Goal: Task Accomplishment & Management: Use online tool/utility

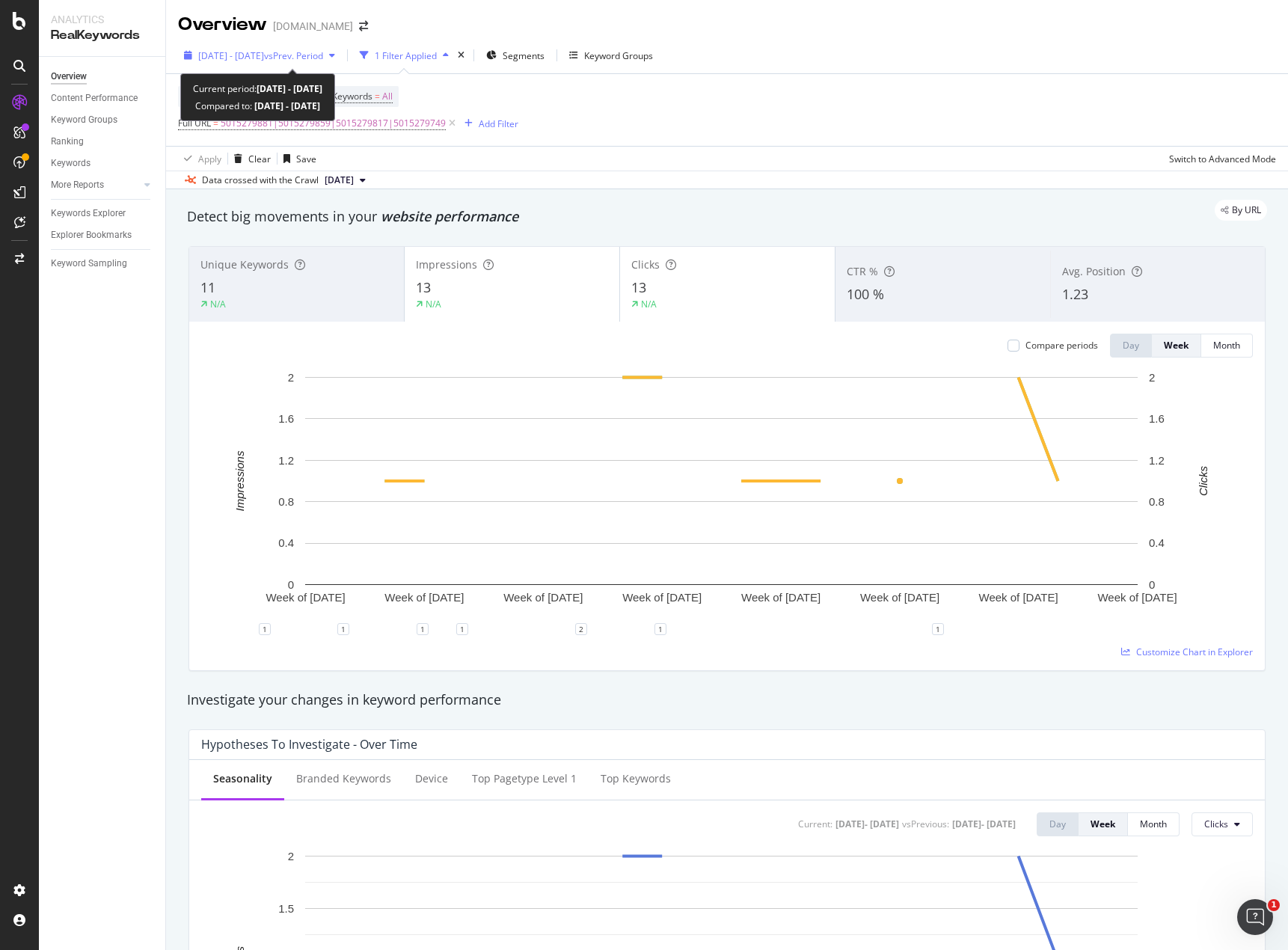
click at [323, 59] on span "vs Prev. Period" at bounding box center [293, 56] width 59 height 13
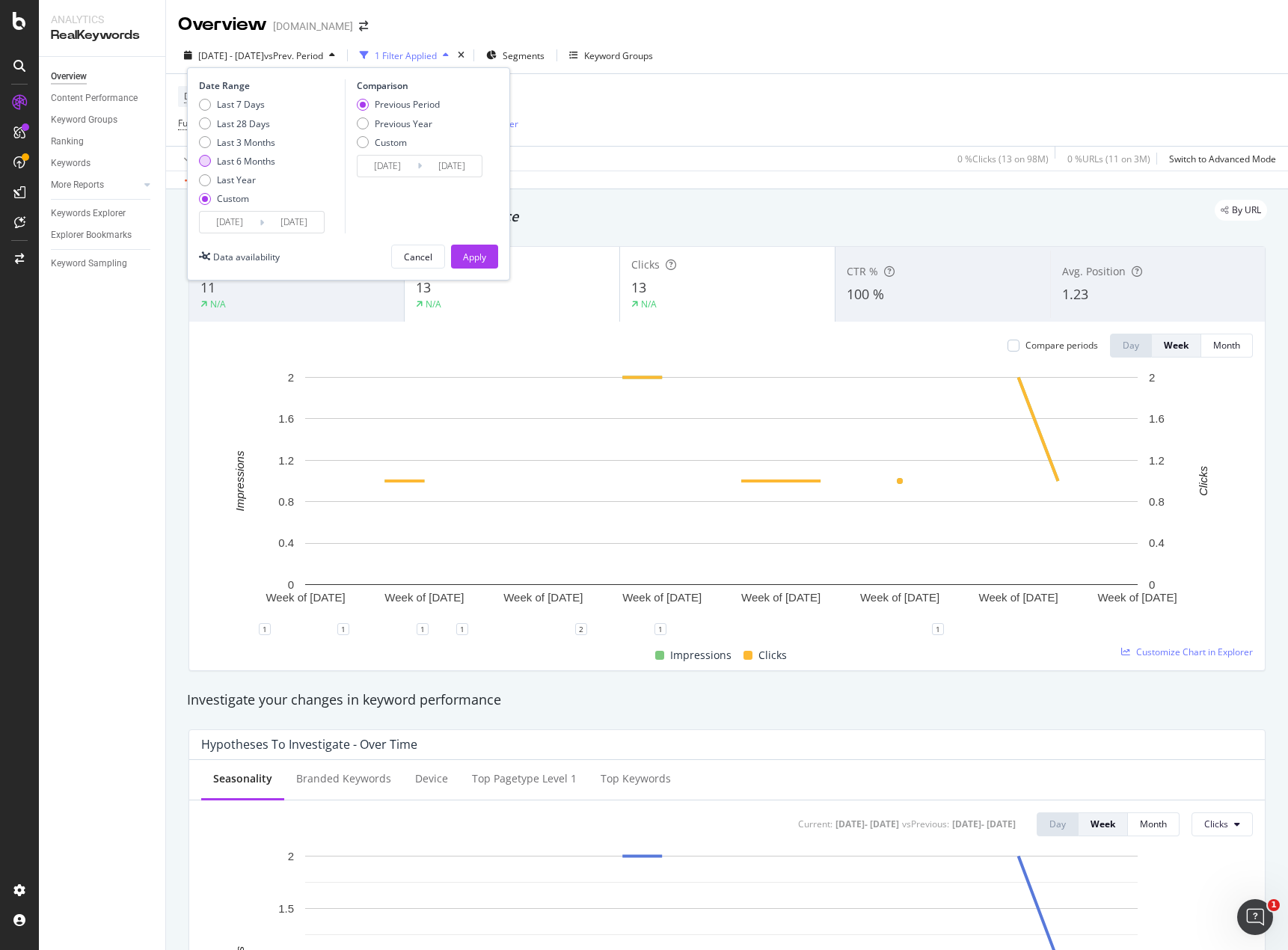
drag, startPoint x: 249, startPoint y: 164, endPoint x: 273, endPoint y: 162, distance: 24.1
click at [249, 162] on div "Last 6 Months" at bounding box center [246, 162] width 58 height 13
type input "[DATE]"
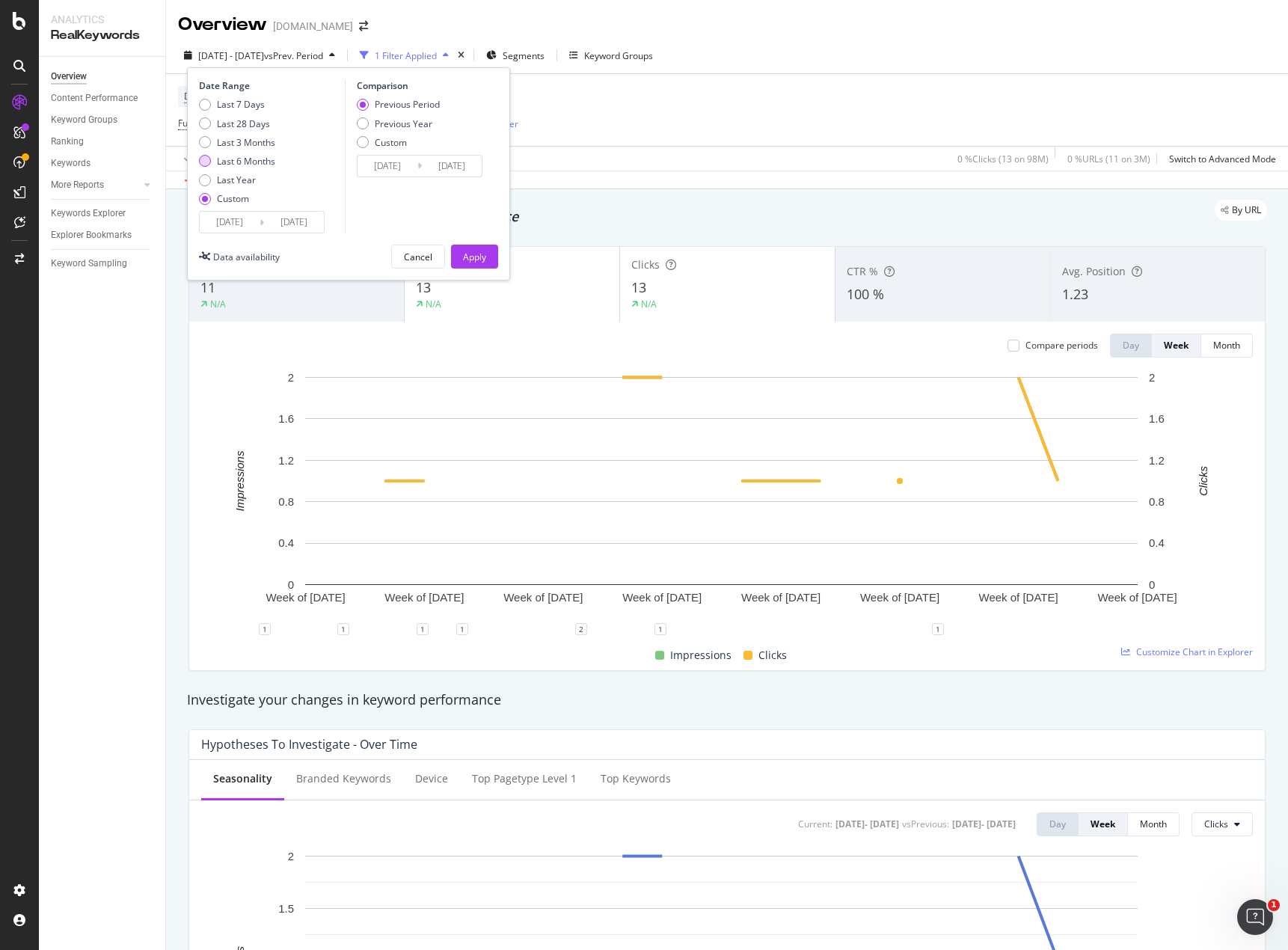
type input "[DATE]"
click at [478, 261] on div "Apply" at bounding box center [474, 257] width 24 height 13
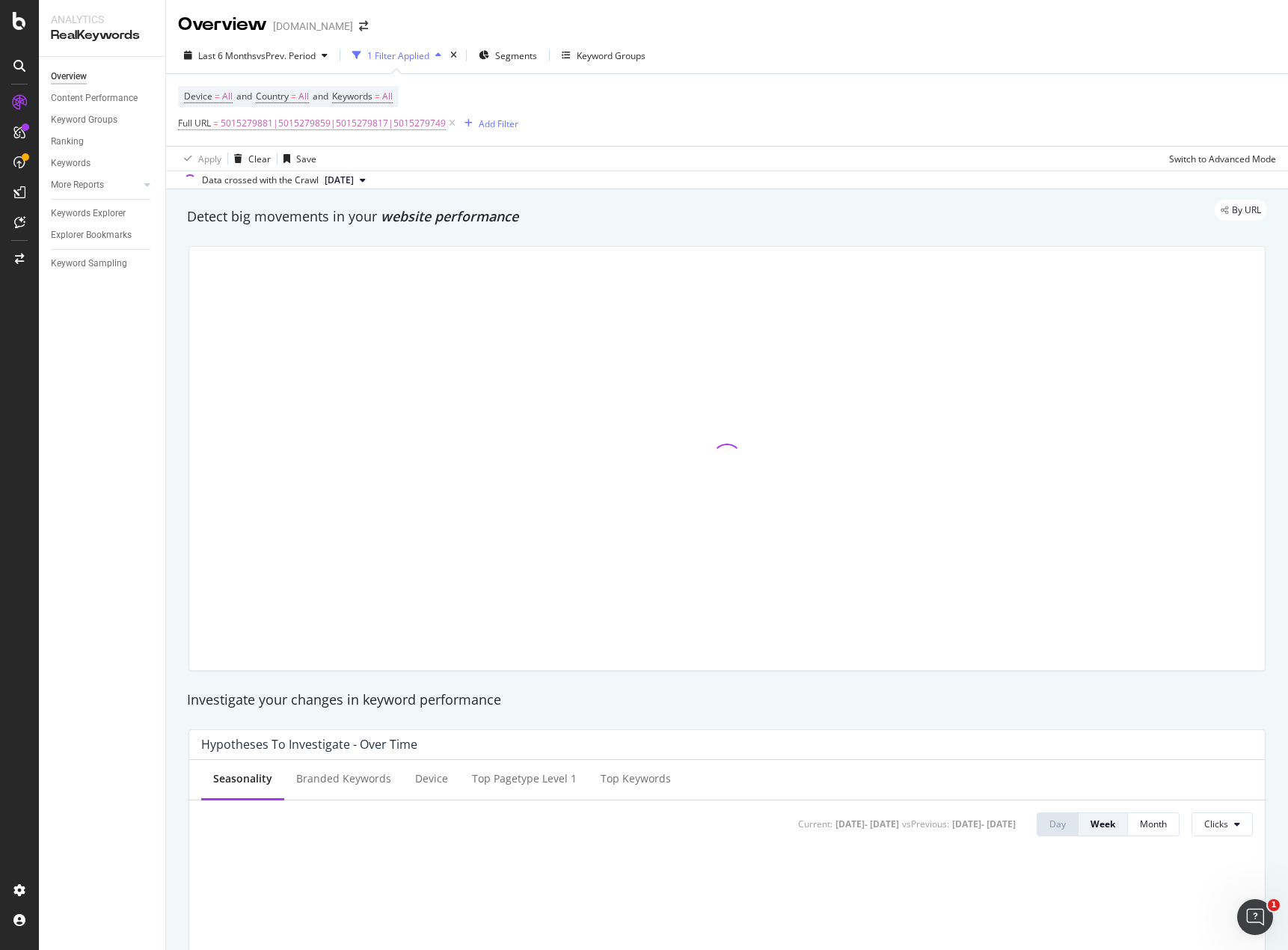
click at [402, 121] on span "5015279881|5015279859|5015279817|5015279749" at bounding box center [333, 123] width 225 height 21
click at [346, 184] on icon at bounding box center [344, 185] width 8 height 11
click at [233, 158] on span "Matches regex" at bounding box center [223, 158] width 62 height 13
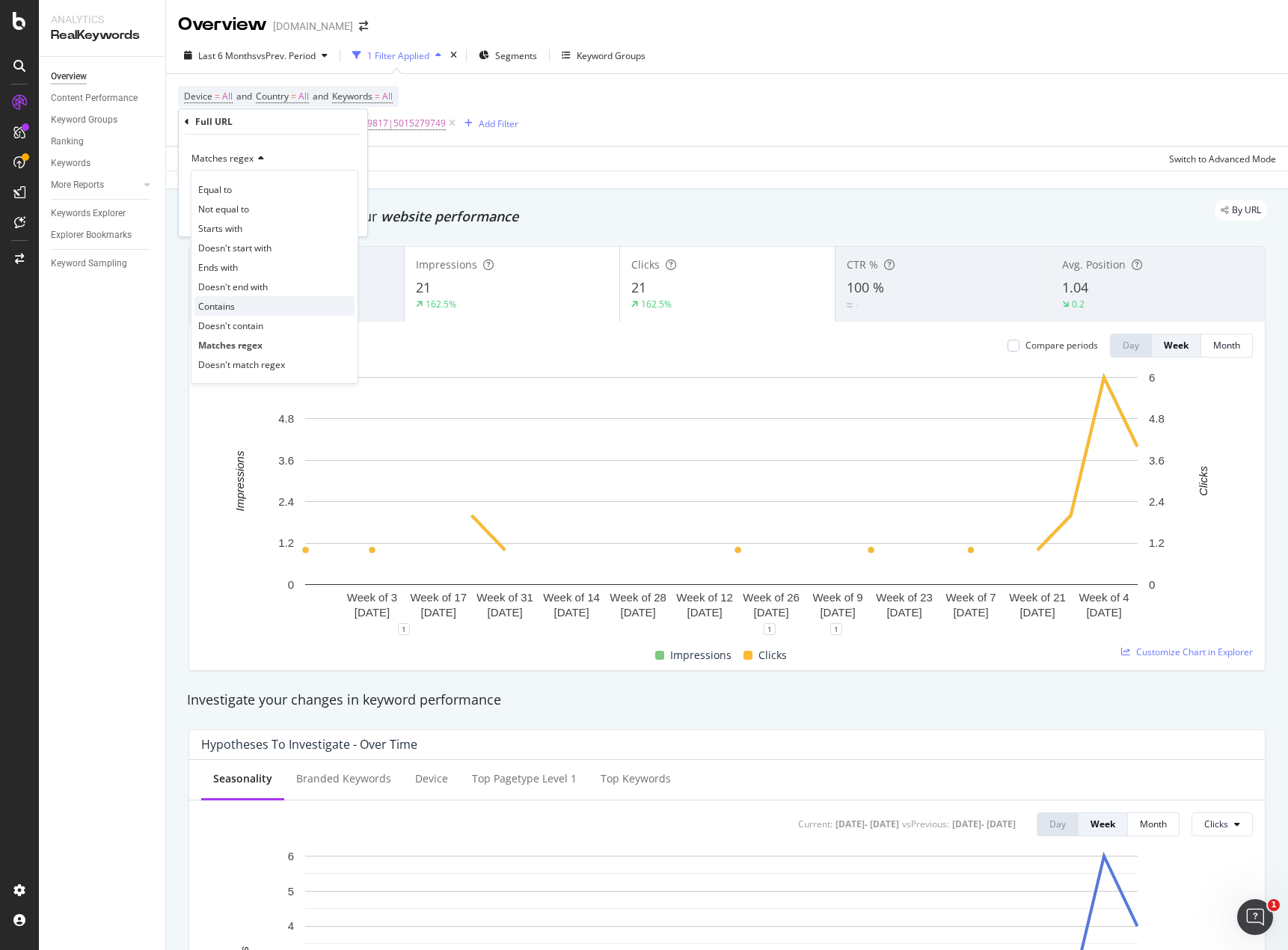
click at [251, 304] on div "Contains" at bounding box center [274, 306] width 160 height 19
click at [252, 185] on input "text" at bounding box center [273, 185] width 163 height 24
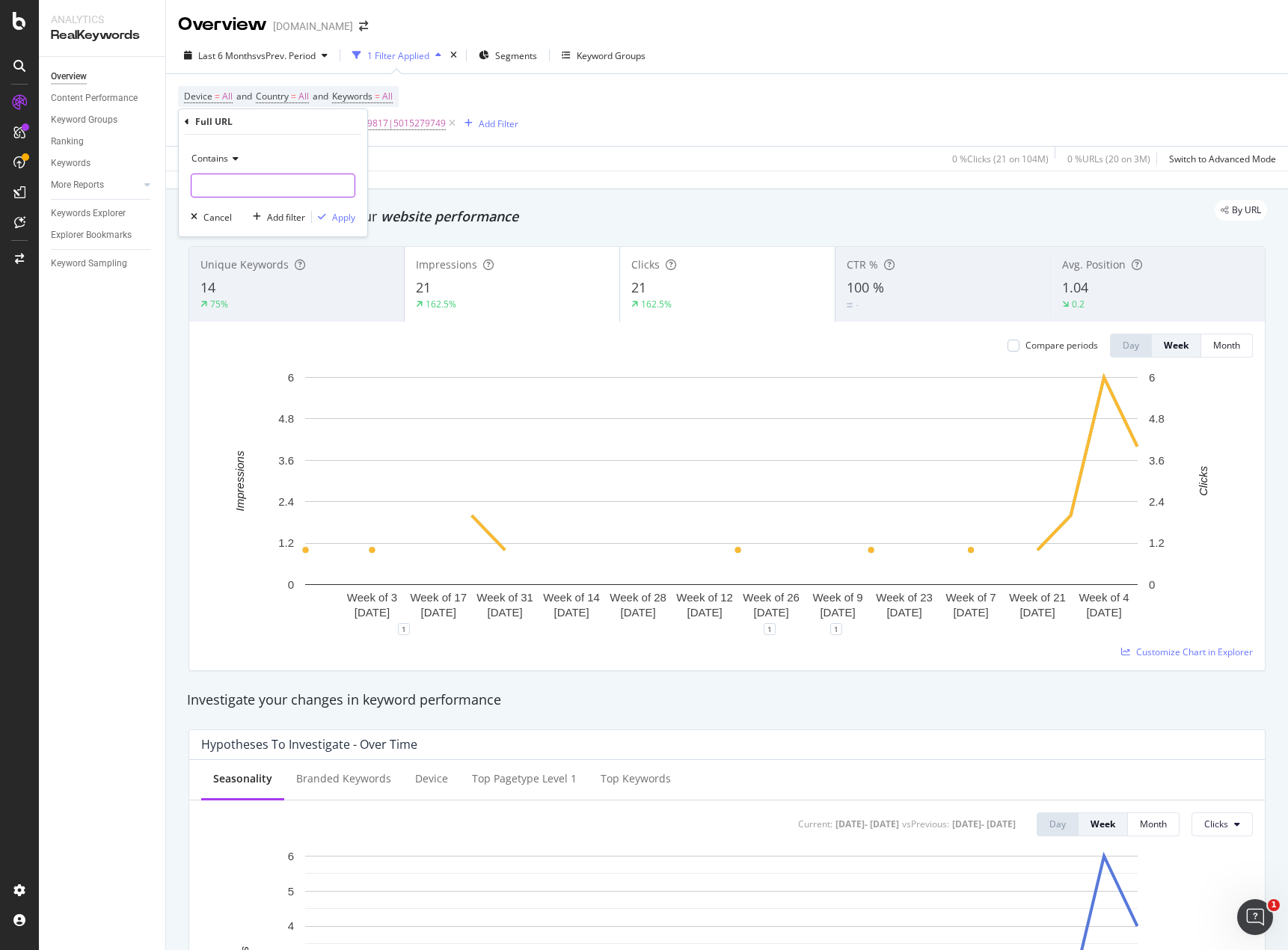
paste input "Homdec"
type input "Homdec"
click at [346, 225] on div "Contains Homdec Cancel Add filter Apply" at bounding box center [273, 185] width 188 height 101
click at [345, 219] on div "Apply" at bounding box center [344, 218] width 24 height 13
